Goal: Task Accomplishment & Management: Complete application form

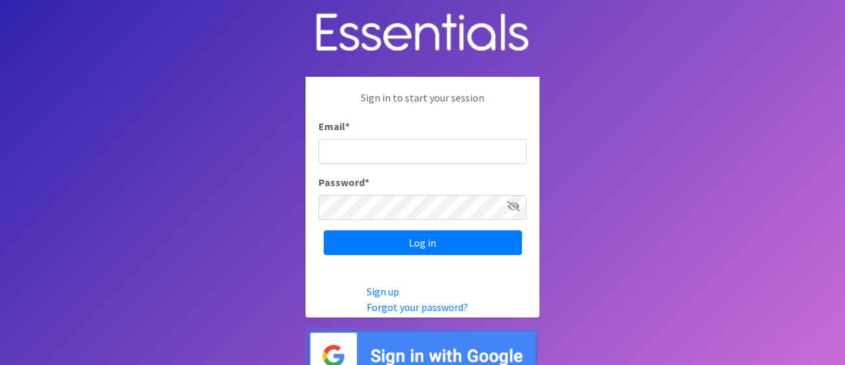
type input "[PERSON_NAME][EMAIL_ADDRESS][PERSON_NAME][DOMAIN_NAME]"
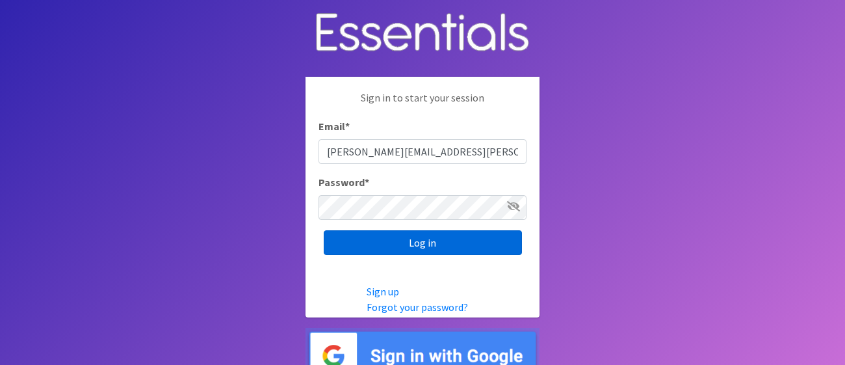
click at [428, 248] on input "Log in" at bounding box center [423, 242] width 198 height 25
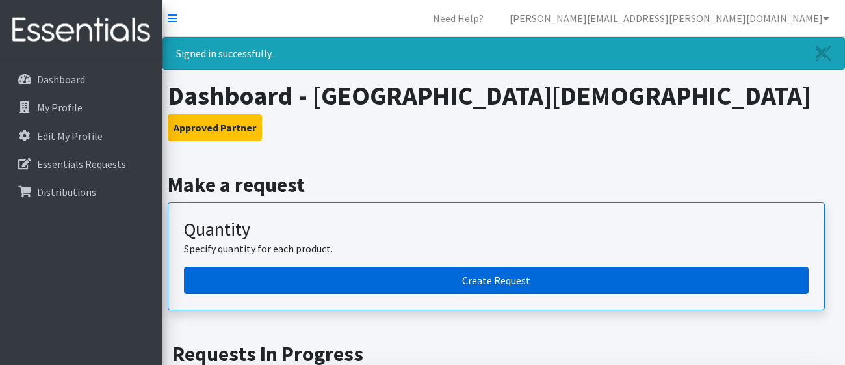
click at [478, 281] on link "Create Request" at bounding box center [496, 279] width 624 height 27
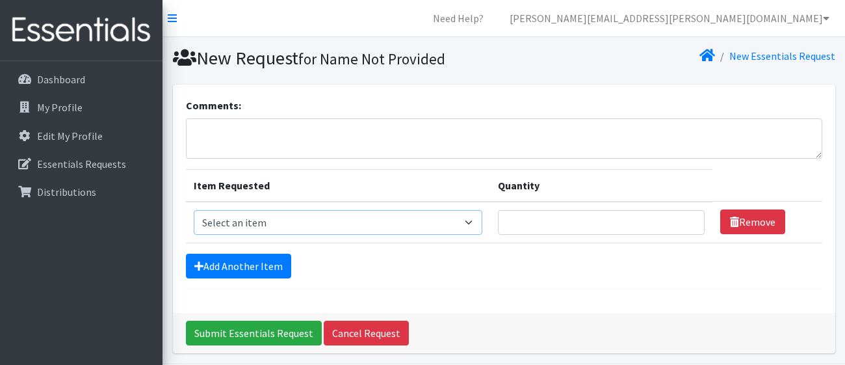
click at [464, 217] on select "Select an item Kids (Newborn) Kids (Size 1) Kids (Size 2) Kids (Size 3) Kids (S…" at bounding box center [338, 222] width 288 height 25
select select "13705"
click at [194, 210] on select "Select an item Kids (Newborn) Kids (Size 1) Kids (Size 2) Kids (Size 3) Kids (S…" at bounding box center [338, 222] width 288 height 25
click at [693, 219] on input "1" at bounding box center [601, 222] width 207 height 25
click at [693, 219] on input "2" at bounding box center [601, 222] width 207 height 25
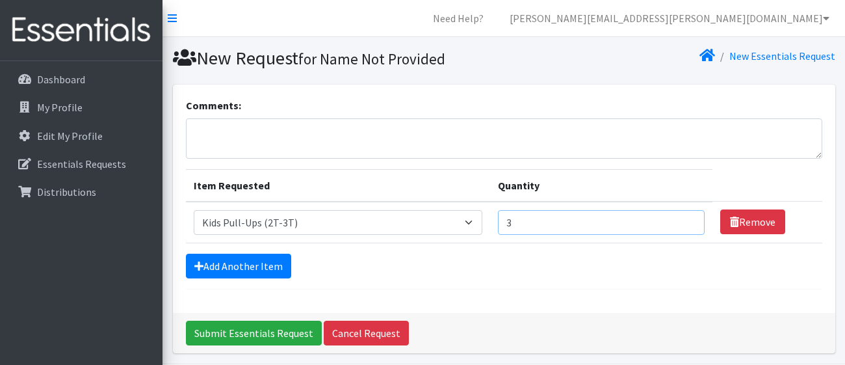
click at [693, 219] on input "3" at bounding box center [601, 222] width 207 height 25
click at [693, 219] on input "4" at bounding box center [601, 222] width 207 height 25
click at [693, 219] on input "5" at bounding box center [601, 222] width 207 height 25
type input "6"
click at [693, 219] on input "6" at bounding box center [601, 222] width 207 height 25
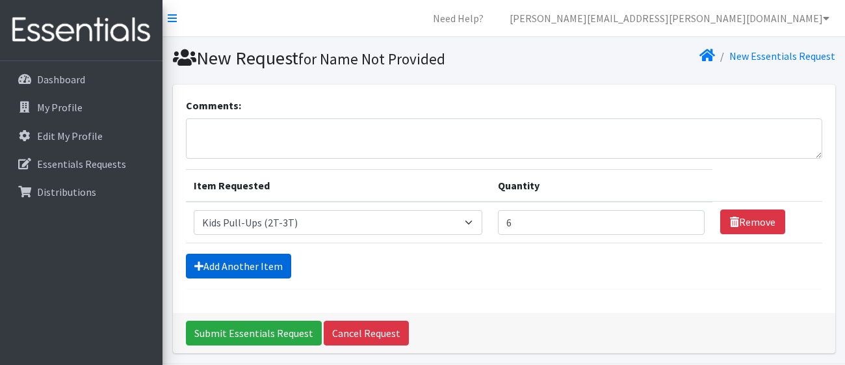
click at [250, 266] on link "Add Another Item" at bounding box center [238, 265] width 105 height 25
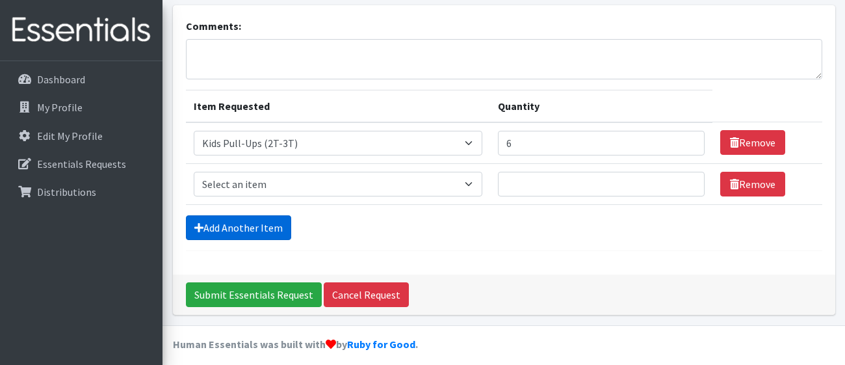
scroll to position [87, 0]
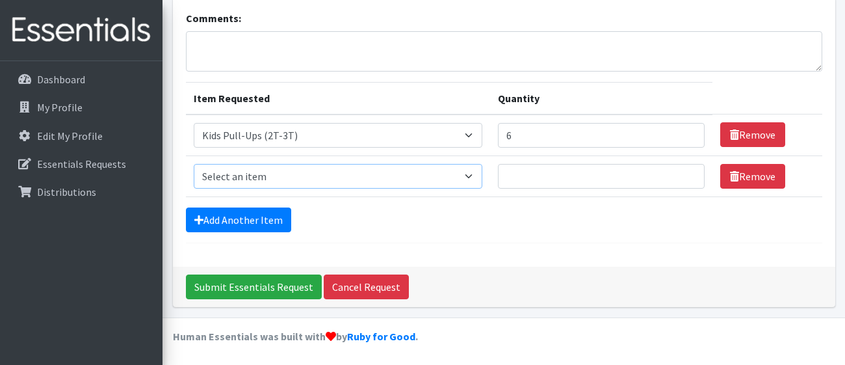
click at [466, 169] on select "Select an item Kids (Newborn) Kids (Size 1) Kids (Size 2) Kids (Size 3) Kids (S…" at bounding box center [338, 176] width 288 height 25
select select "13706"
click at [194, 164] on select "Select an item Kids (Newborn) Kids (Size 1) Kids (Size 2) Kids (Size 3) Kids (S…" at bounding box center [338, 176] width 288 height 25
click at [530, 178] on input "Quantity" at bounding box center [601, 176] width 207 height 25
click at [694, 173] on input "1" at bounding box center [601, 176] width 207 height 25
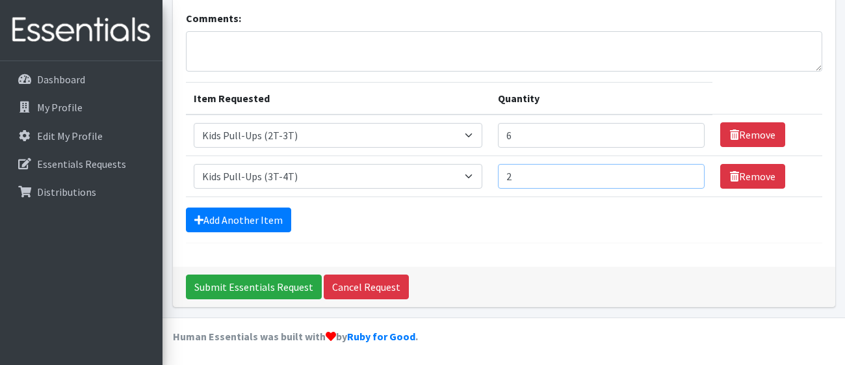
click at [694, 173] on input "2" at bounding box center [601, 176] width 207 height 25
click at [694, 173] on input "3" at bounding box center [601, 176] width 207 height 25
type input "4"
click at [694, 173] on input "4" at bounding box center [601, 176] width 207 height 25
click at [239, 222] on link "Add Another Item" at bounding box center [238, 219] width 105 height 25
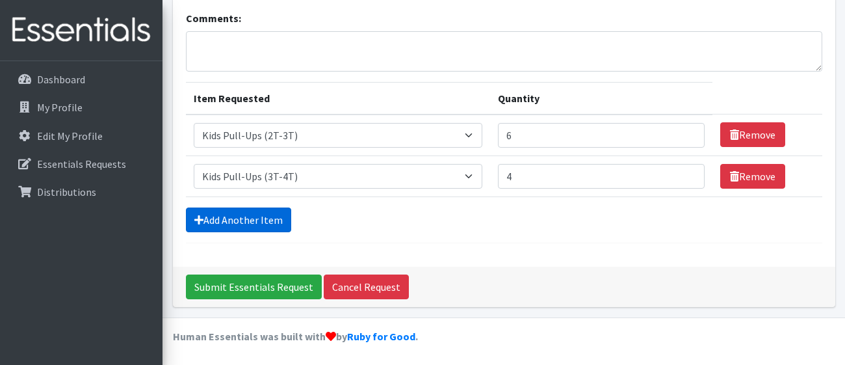
scroll to position [127, 0]
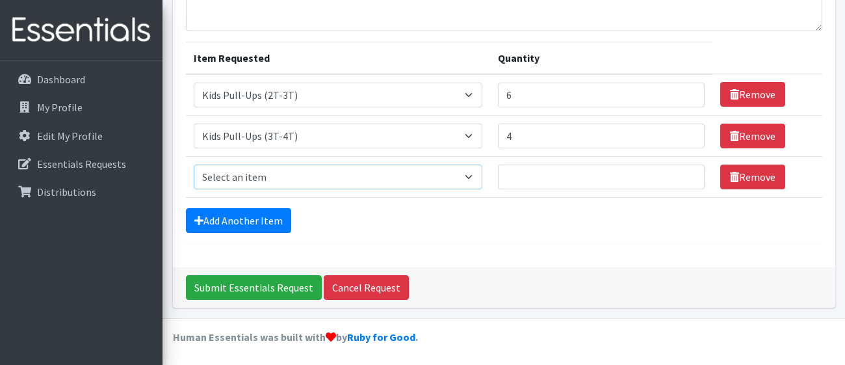
click at [448, 168] on select "Select an item Kids (Newborn) Kids (Size 1) Kids (Size 2) Kids (Size 3) Kids (S…" at bounding box center [338, 176] width 288 height 25
select select "13732"
click at [194, 164] on select "Select an item Kids (Newborn) Kids (Size 1) Kids (Size 2) Kids (Size 3) Kids (S…" at bounding box center [338, 176] width 288 height 25
click at [693, 175] on input "1" at bounding box center [601, 176] width 207 height 25
click at [693, 175] on input "2" at bounding box center [601, 176] width 207 height 25
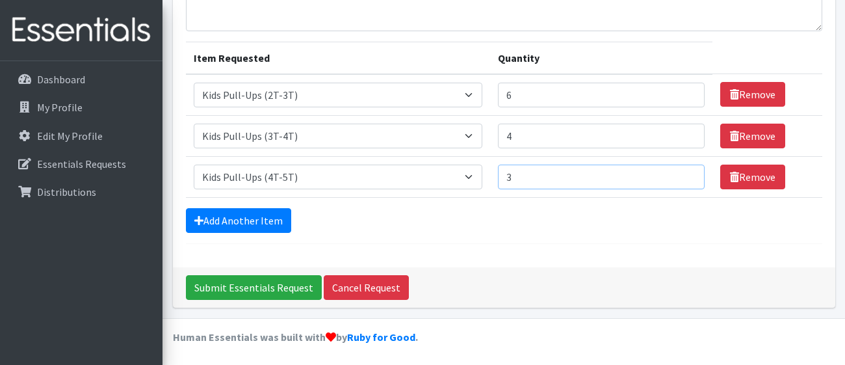
click at [693, 175] on input "3" at bounding box center [601, 176] width 207 height 25
click at [693, 175] on input "4" at bounding box center [601, 176] width 207 height 25
click at [693, 175] on input "5" at bounding box center [601, 176] width 207 height 25
type input "6"
click at [693, 175] on input "6" at bounding box center [601, 176] width 207 height 25
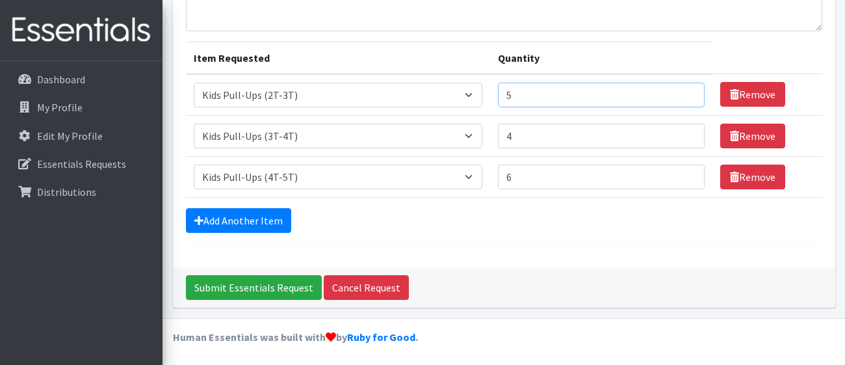
type input "5"
click at [693, 96] on input "5" at bounding box center [601, 95] width 207 height 25
click at [248, 215] on link "Add Another Item" at bounding box center [238, 220] width 105 height 25
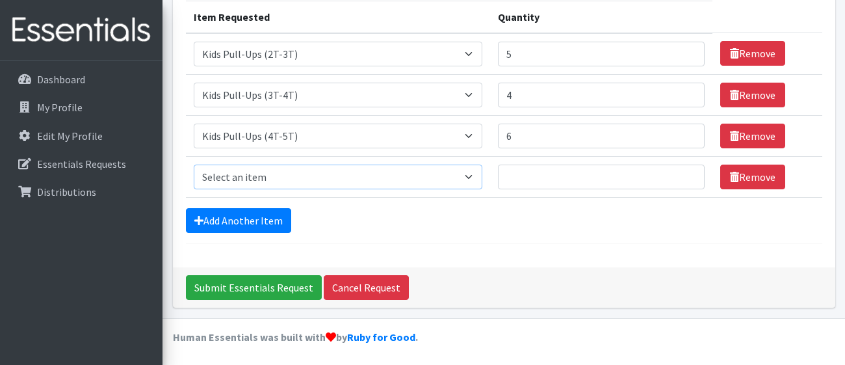
click at [465, 173] on select "Select an item Kids (Newborn) Kids (Size 1) Kids (Size 2) Kids (Size 3) Kids (S…" at bounding box center [338, 176] width 288 height 25
select select "13726"
click at [194, 164] on select "Select an item Kids (Newborn) Kids (Size 1) Kids (Size 2) Kids (Size 3) Kids (S…" at bounding box center [338, 176] width 288 height 25
click at [556, 56] on input "5" at bounding box center [601, 54] width 207 height 25
type input "125"
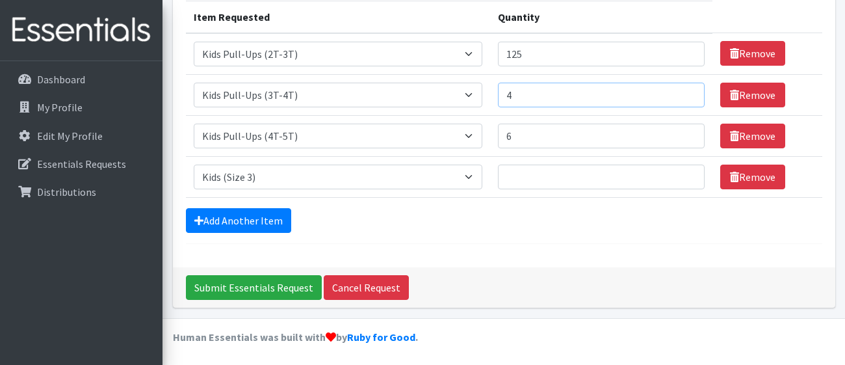
drag, startPoint x: 522, startPoint y: 96, endPoint x: 493, endPoint y: 92, distance: 29.6
click at [493, 92] on td "Quantity 4" at bounding box center [601, 94] width 222 height 41
type input "100"
drag, startPoint x: 514, startPoint y: 134, endPoint x: 491, endPoint y: 131, distance: 23.1
click at [491, 131] on td "Quantity 6" at bounding box center [601, 135] width 222 height 41
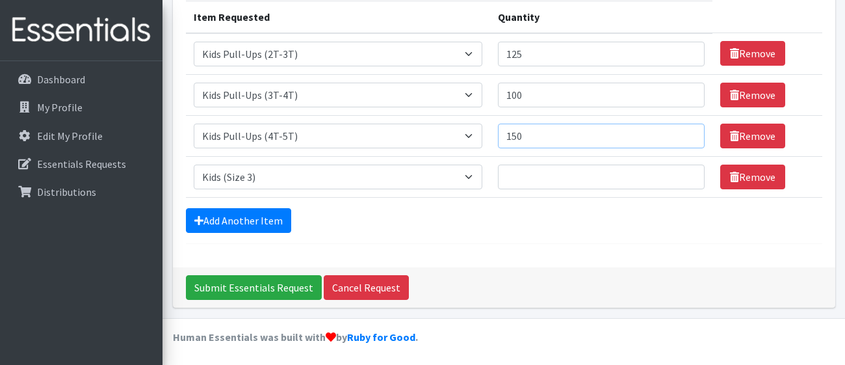
type input "150"
click at [511, 175] on input "Quantity" at bounding box center [601, 176] width 207 height 25
type input "125"
click at [246, 217] on link "Add Another Item" at bounding box center [238, 220] width 105 height 25
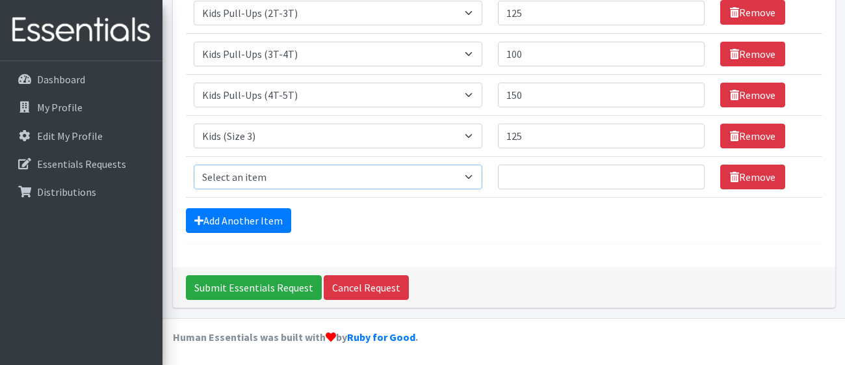
click at [344, 171] on select "Select an item Kids (Newborn) Kids (Size 1) Kids (Size 2) Kids (Size 3) Kids (S…" at bounding box center [338, 176] width 288 height 25
select select "13708"
click at [194, 164] on select "Select an item Kids (Newborn) Kids (Size 1) Kids (Size 2) Kids (Size 3) Kids (S…" at bounding box center [338, 176] width 288 height 25
click at [528, 175] on input "Quantity" at bounding box center [601, 176] width 207 height 25
type input "100"
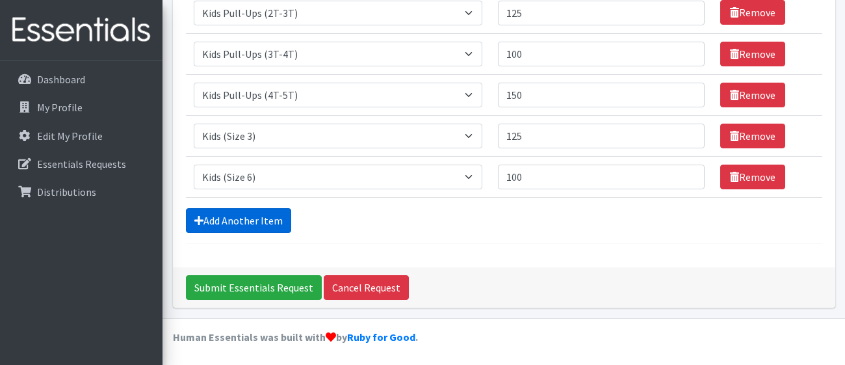
click at [246, 222] on link "Add Another Item" at bounding box center [238, 220] width 105 height 25
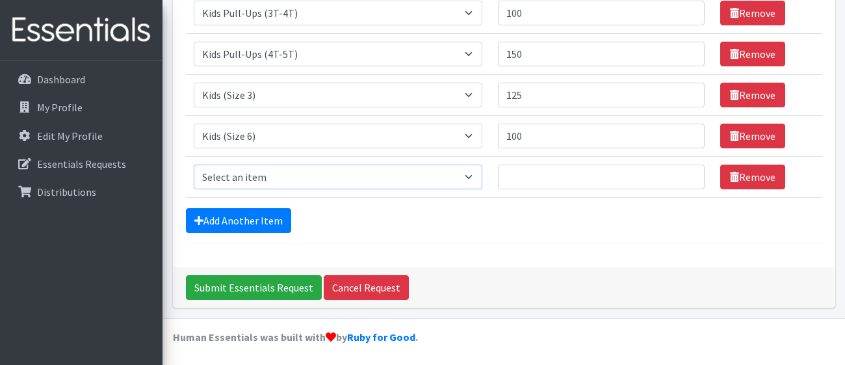
click at [470, 171] on select "Select an item Kids (Newborn) Kids (Size 1) Kids (Size 2) Kids (Size 3) Kids (S…" at bounding box center [338, 176] width 288 height 25
select select "13728"
click at [194, 164] on select "Select an item Kids (Newborn) Kids (Size 1) Kids (Size 2) Kids (Size 3) Kids (S…" at bounding box center [338, 176] width 288 height 25
click at [513, 175] on input "Quantity" at bounding box center [601, 176] width 207 height 25
type input "50"
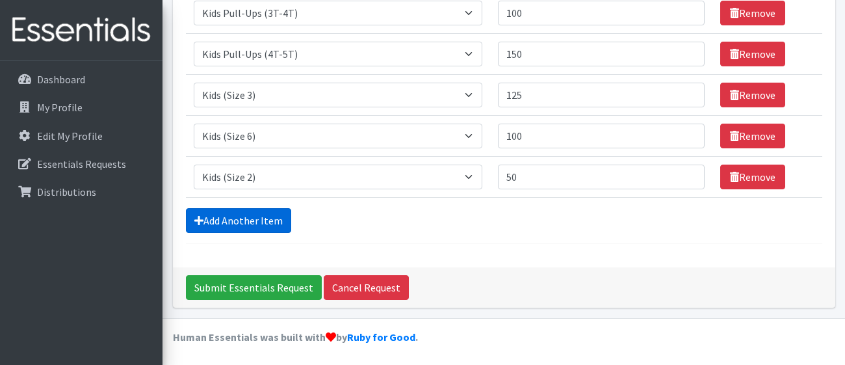
click at [248, 219] on link "Add Another Item" at bounding box center [238, 220] width 105 height 25
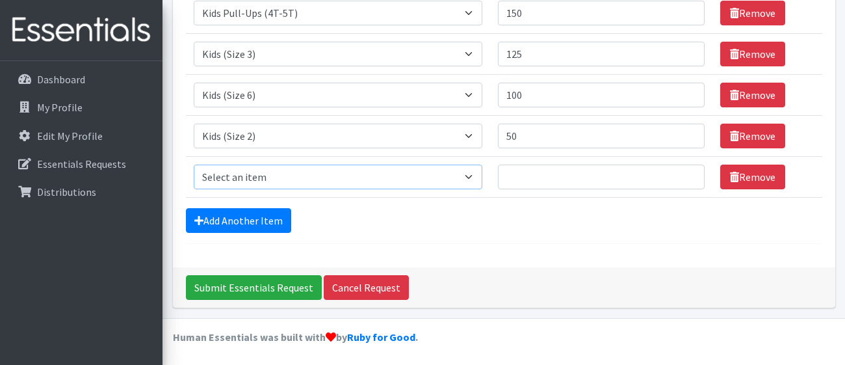
click at [459, 177] on select "Select an item Kids (Newborn) Kids (Size 1) Kids (Size 2) Kids (Size 3) Kids (S…" at bounding box center [338, 176] width 288 height 25
select select "13701"
click at [194, 164] on select "Select an item Kids (Newborn) Kids (Size 1) Kids (Size 2) Kids (Size 3) Kids (S…" at bounding box center [338, 176] width 288 height 25
click at [511, 173] on input "Quantity" at bounding box center [601, 176] width 207 height 25
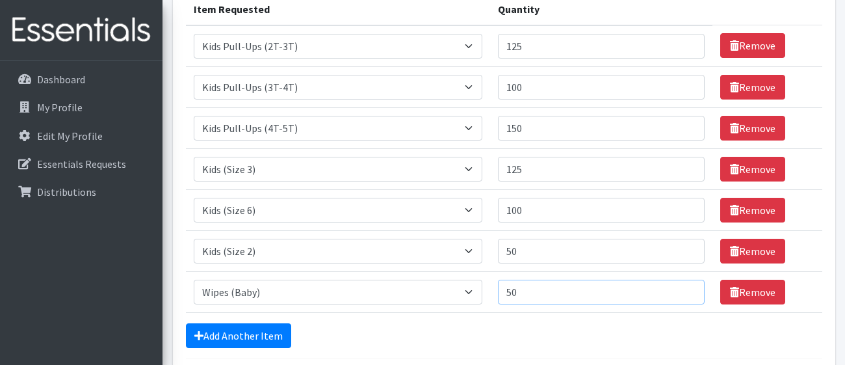
scroll to position [218, 0]
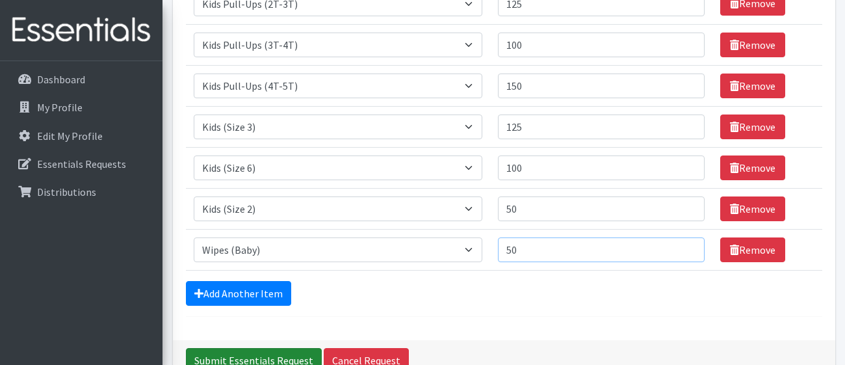
type input "50"
click at [246, 355] on input "Submit Essentials Request" at bounding box center [254, 360] width 136 height 25
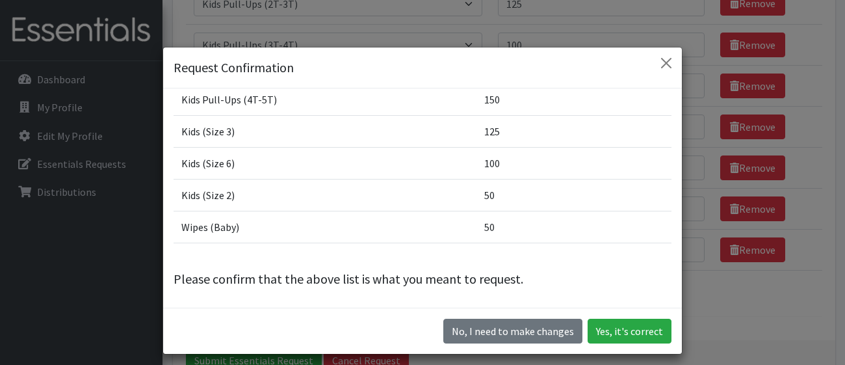
scroll to position [113, 0]
click at [627, 333] on button "Yes, it's correct" at bounding box center [629, 330] width 84 height 25
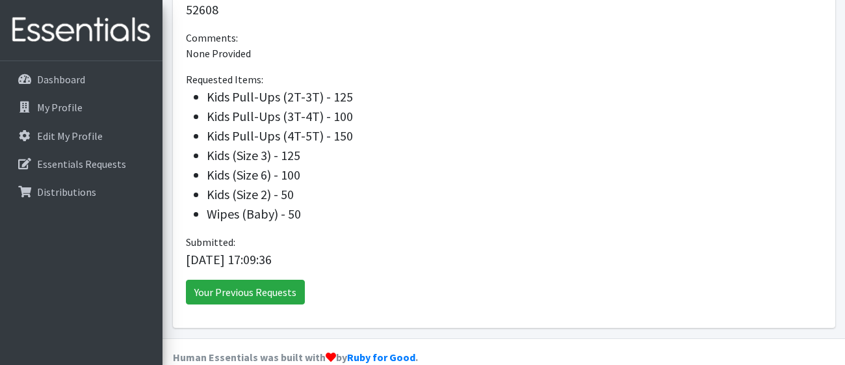
scroll to position [455, 0]
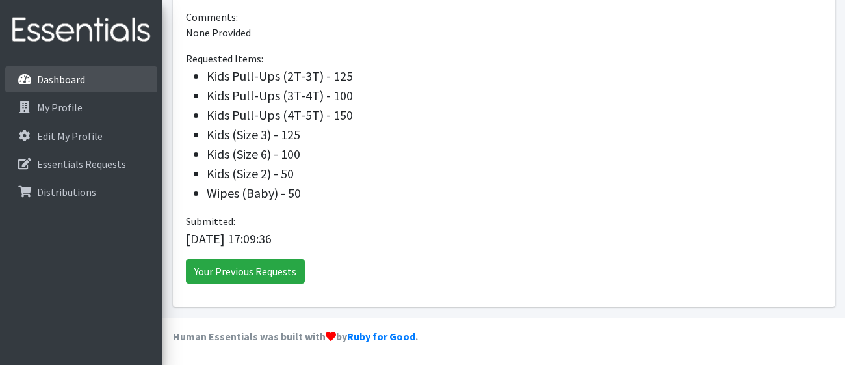
click at [71, 83] on p "Dashboard" at bounding box center [61, 79] width 48 height 13
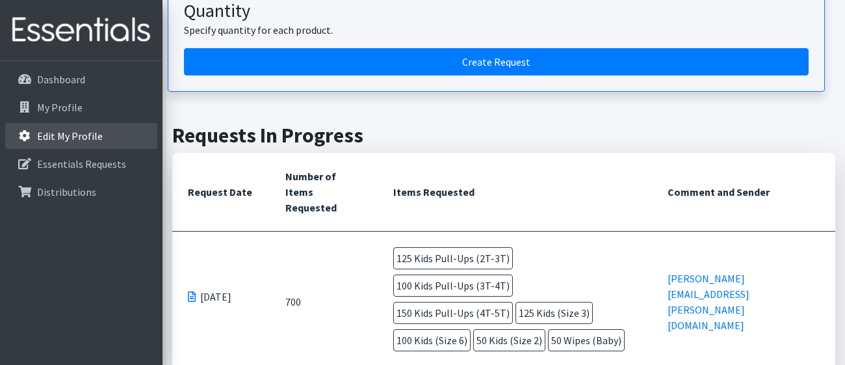
scroll to position [175, 0]
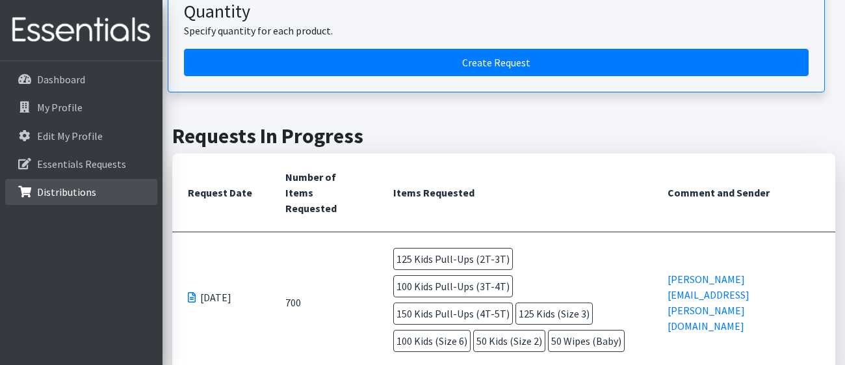
click at [61, 193] on p "Distributions" at bounding box center [66, 191] width 59 height 13
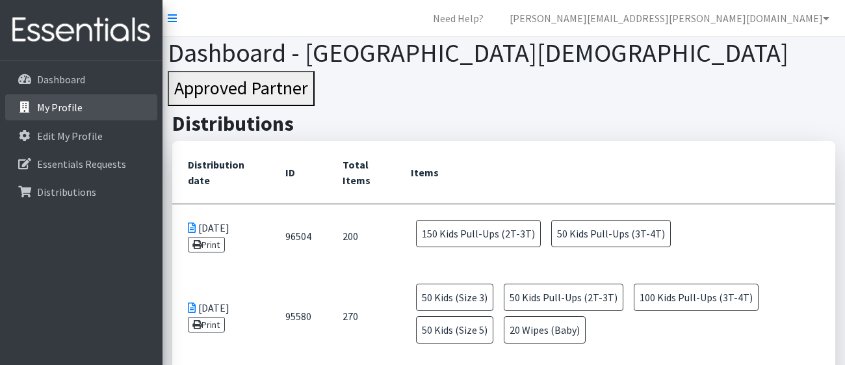
click at [61, 108] on p "My Profile" at bounding box center [59, 107] width 45 height 13
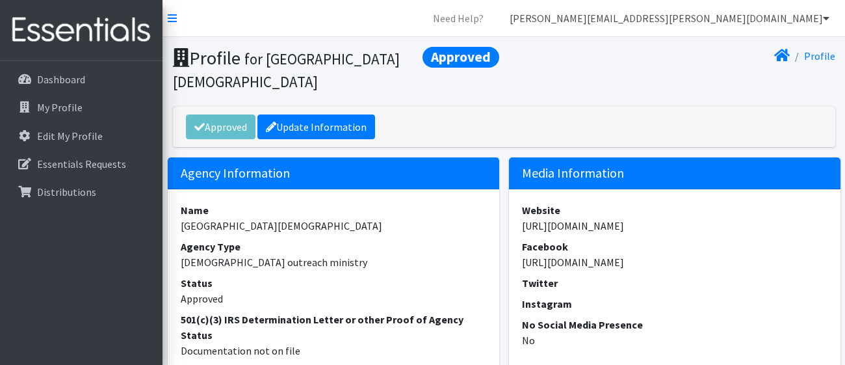
click at [825, 17] on icon at bounding box center [826, 18] width 6 height 10
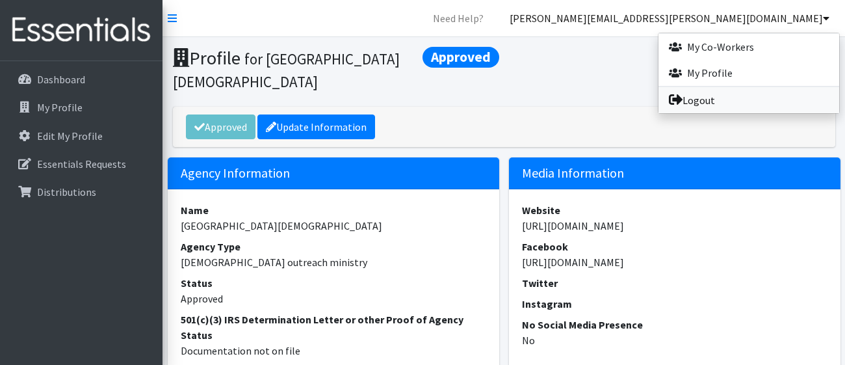
click at [710, 100] on link "Logout" at bounding box center [748, 100] width 181 height 26
